Goal: Find specific page/section: Find specific page/section

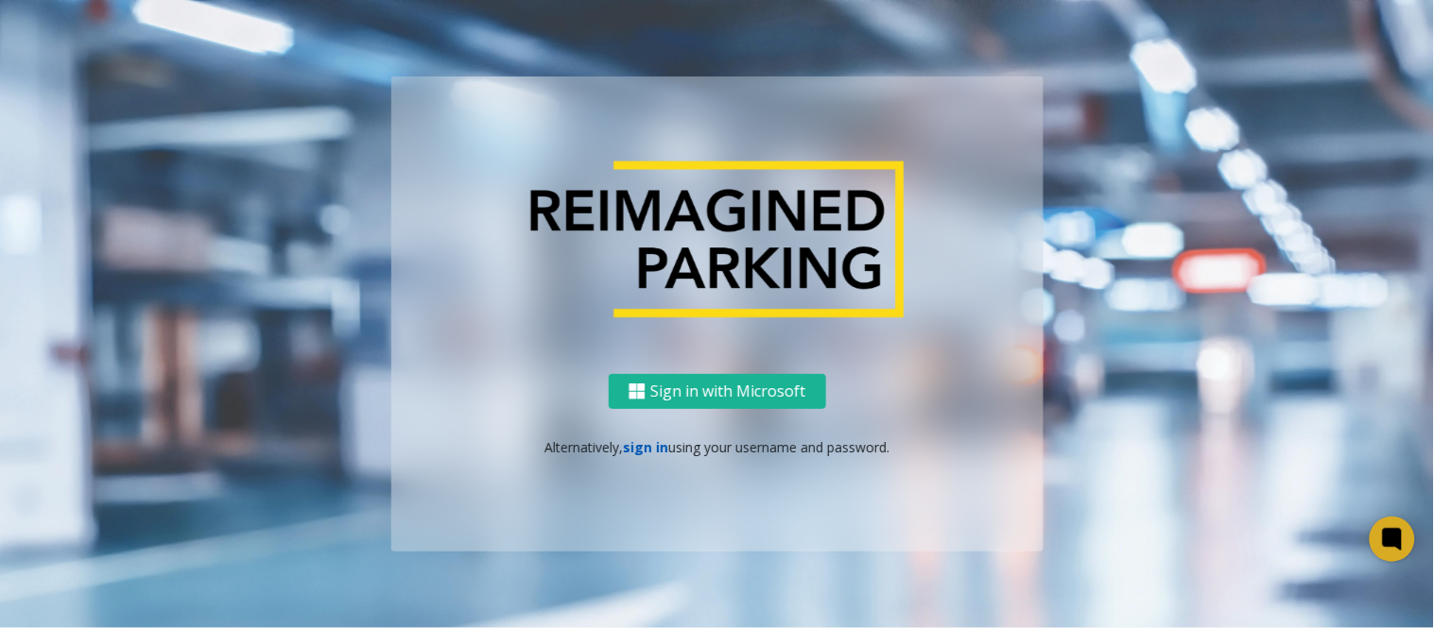
click at [644, 449] on link "sign in" at bounding box center [645, 447] width 45 height 18
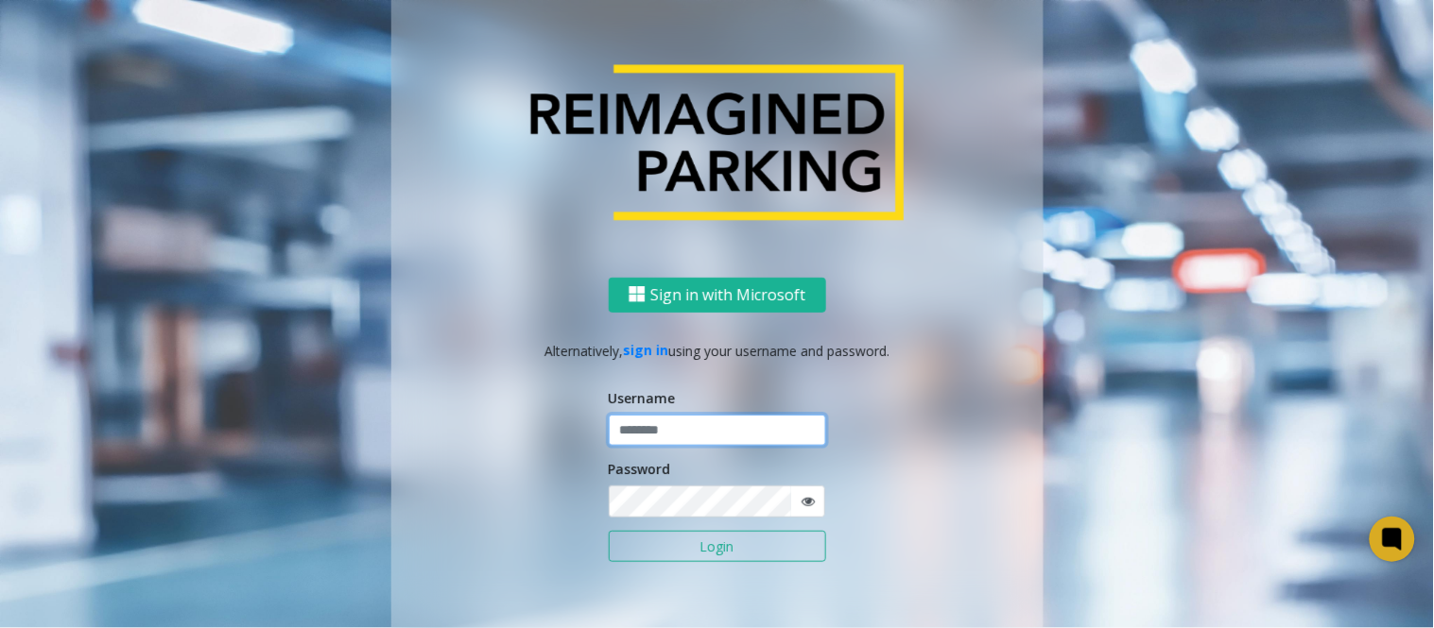
type input "*****"
click at [609, 531] on button "Login" at bounding box center [717, 547] width 217 height 32
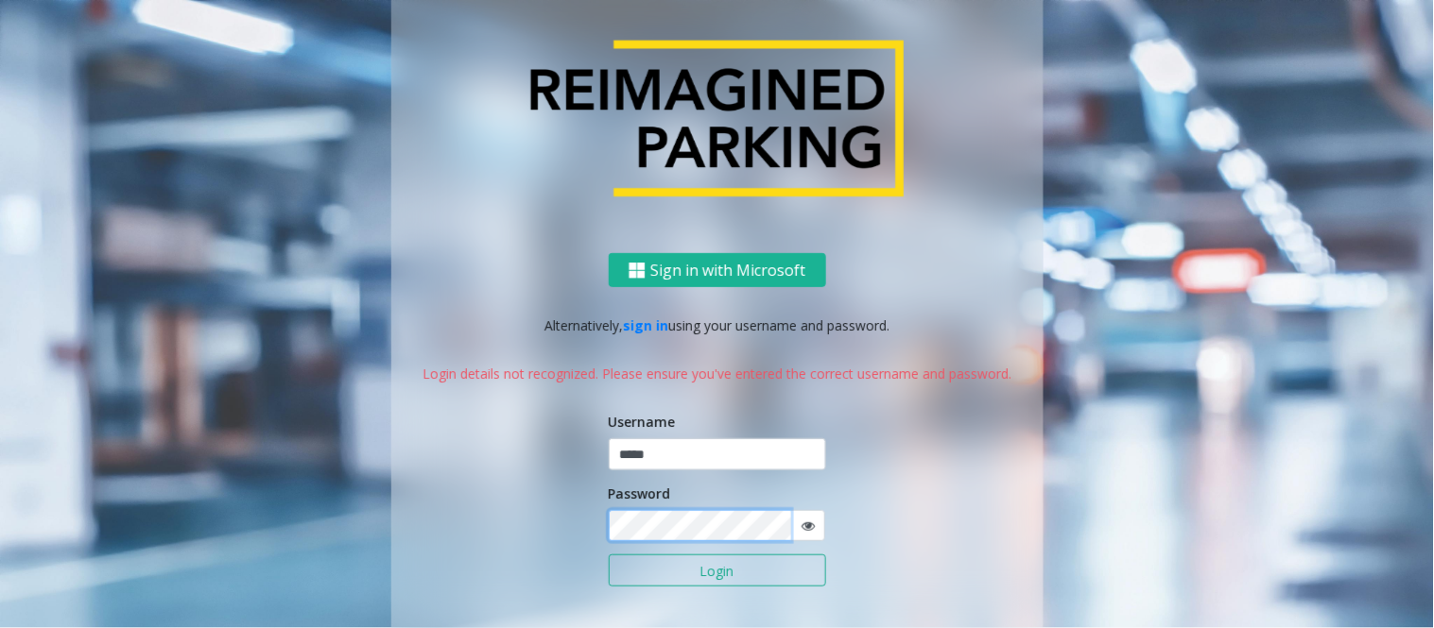
click at [609, 555] on button "Login" at bounding box center [717, 571] width 217 height 32
click at [801, 526] on icon at bounding box center [807, 526] width 13 height 13
click at [609, 555] on button "Login" at bounding box center [717, 571] width 217 height 32
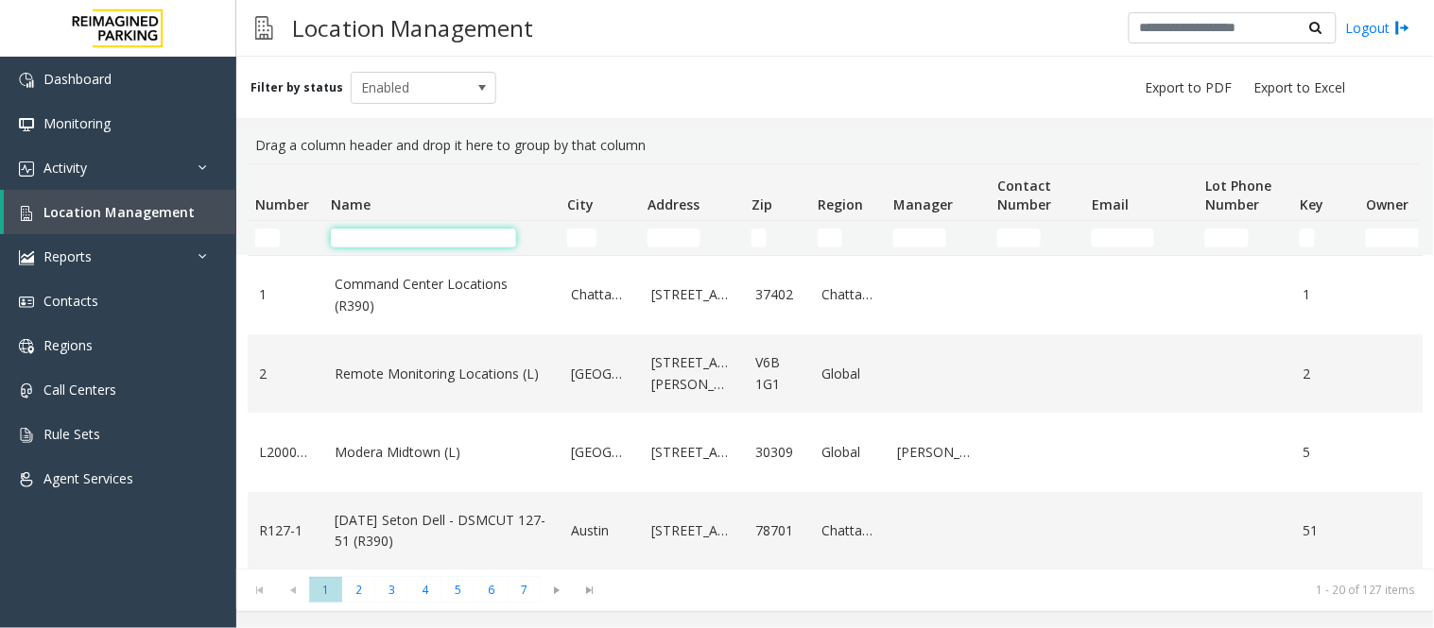
click at [354, 237] on input "Name Filter" at bounding box center [423, 238] width 185 height 19
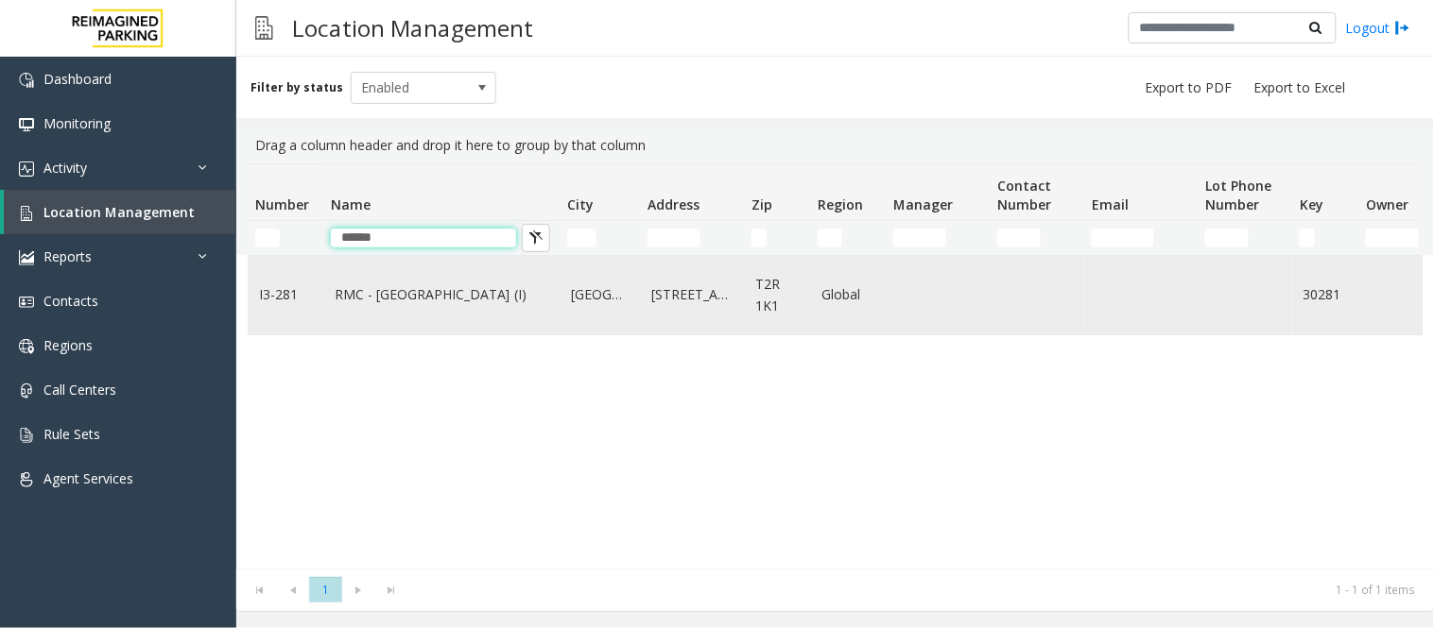
type input "*****"
click at [419, 298] on link "RMC - [GEOGRAPHIC_DATA] (I)" at bounding box center [442, 294] width 214 height 21
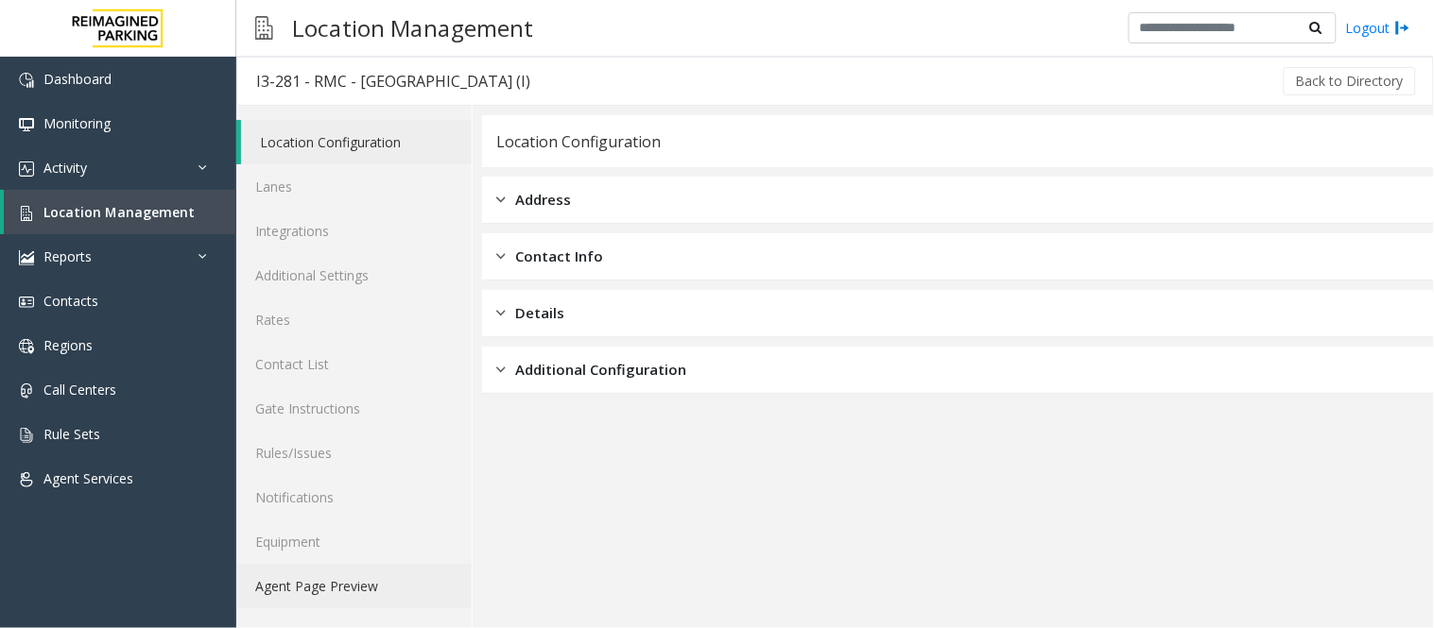
click at [304, 577] on link "Agent Page Preview" at bounding box center [353, 586] width 235 height 44
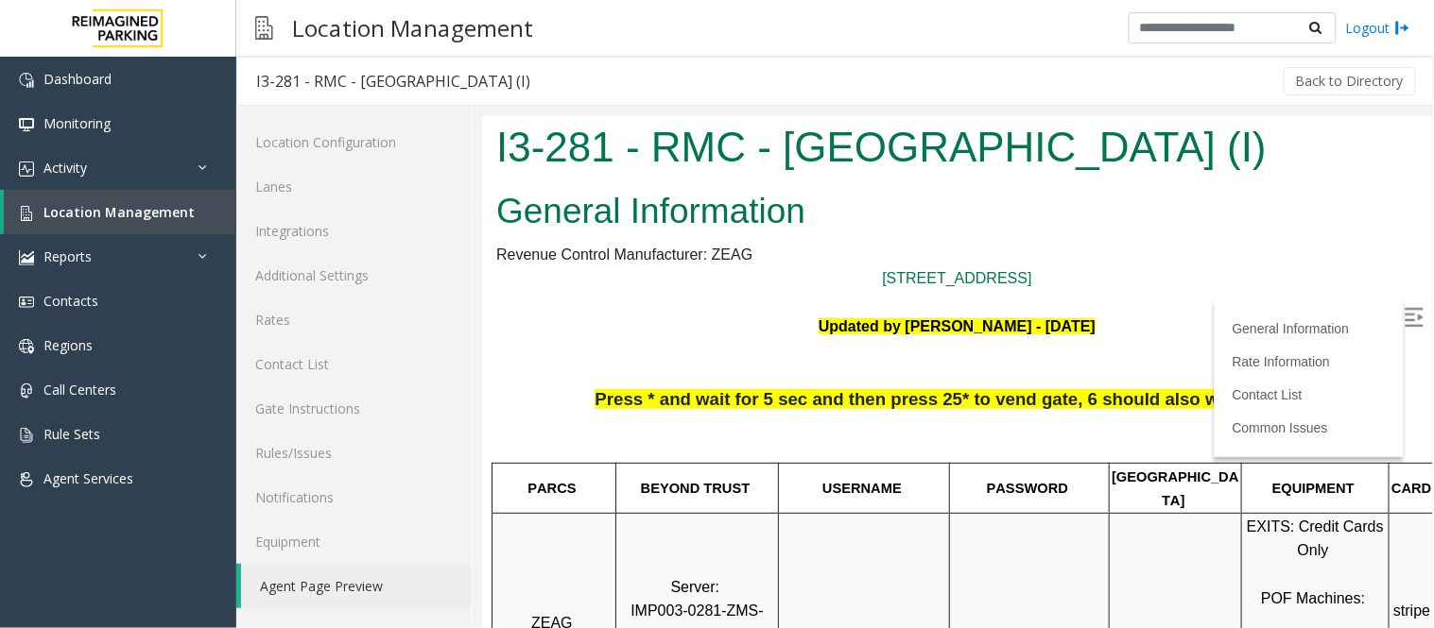
scroll to position [210, 0]
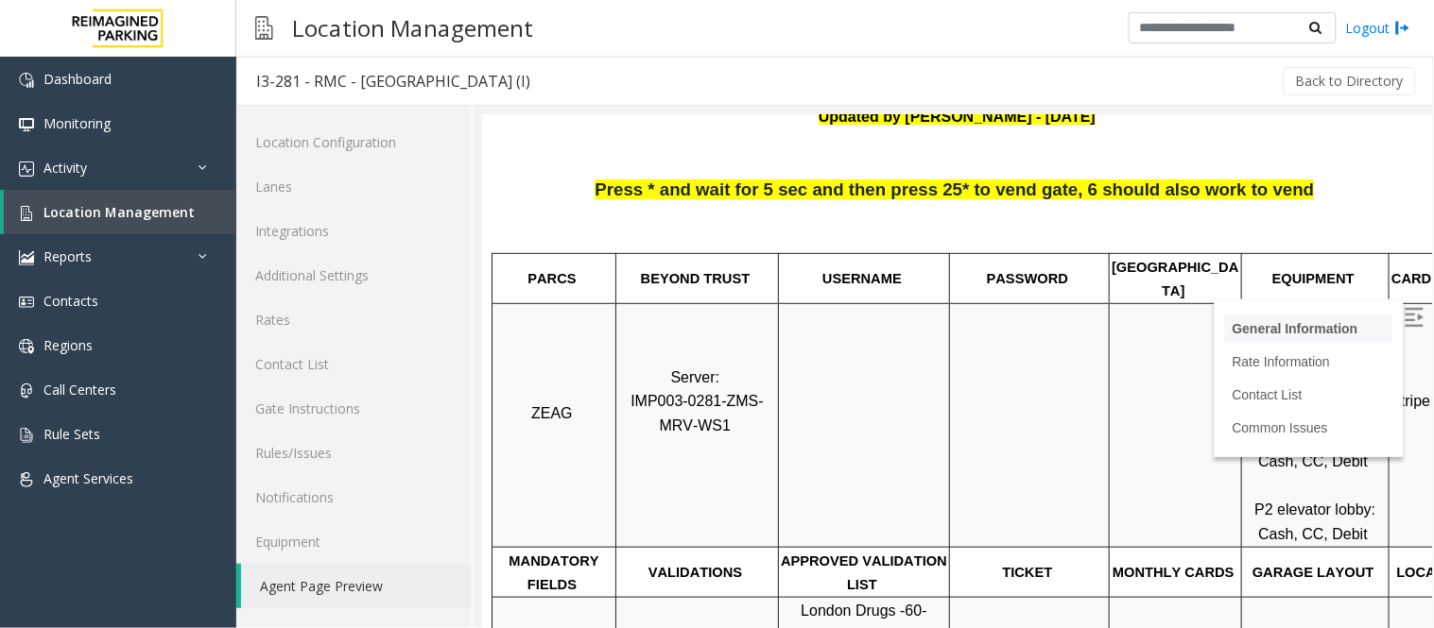
drag, startPoint x: 1400, startPoint y: 307, endPoint x: 1383, endPoint y: 311, distance: 17.4
click at [1403, 307] on img at bounding box center [1412, 316] width 19 height 19
